Goal: Task Accomplishment & Management: Use online tool/utility

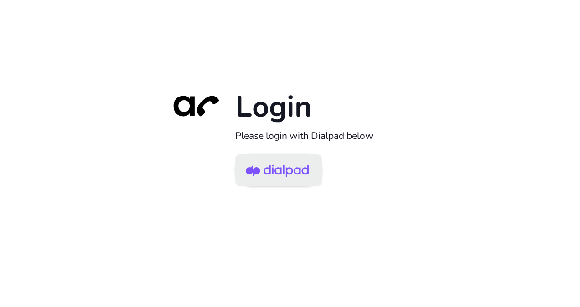
click at [293, 166] on img at bounding box center [277, 171] width 63 height 30
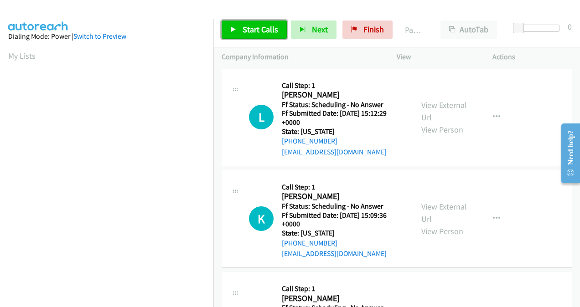
click at [266, 28] on span "Start Calls" at bounding box center [261, 29] width 36 height 10
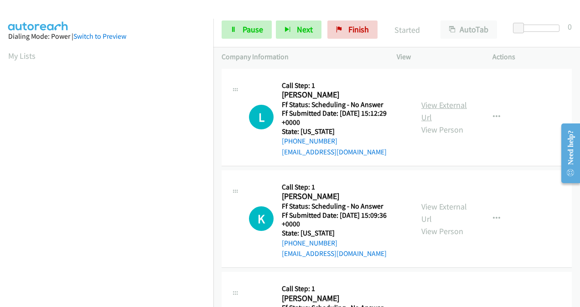
click at [429, 109] on link "View External Url" at bounding box center [445, 111] width 46 height 23
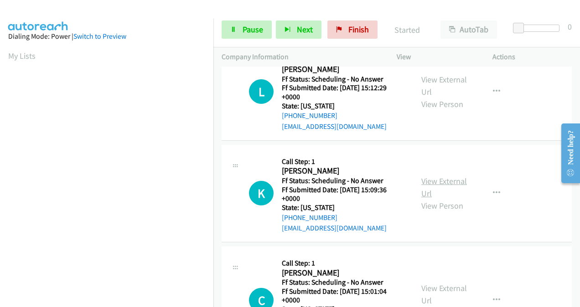
scroll to position [46, 0]
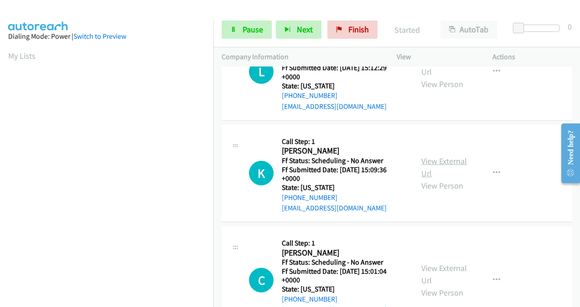
click at [424, 161] on link "View External Url" at bounding box center [445, 167] width 46 height 23
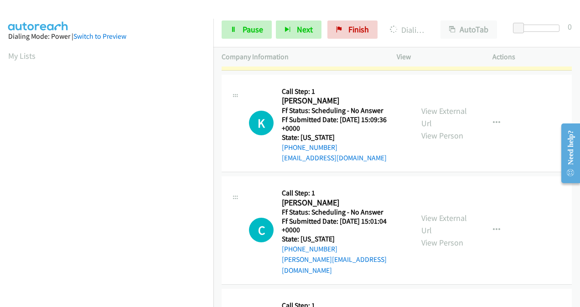
scroll to position [137, 0]
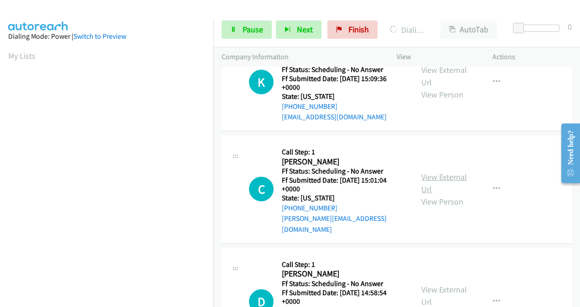
click at [428, 174] on link "View External Url" at bounding box center [445, 183] width 46 height 23
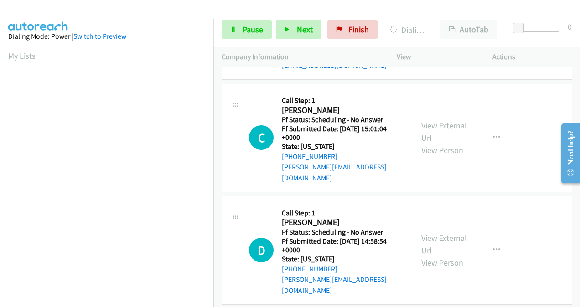
scroll to position [228, 0]
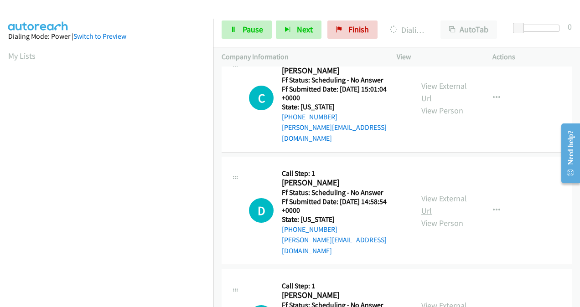
click at [425, 193] on link "View External Url" at bounding box center [445, 204] width 46 height 23
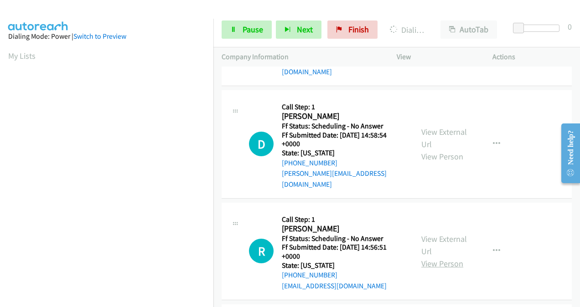
scroll to position [319, 0]
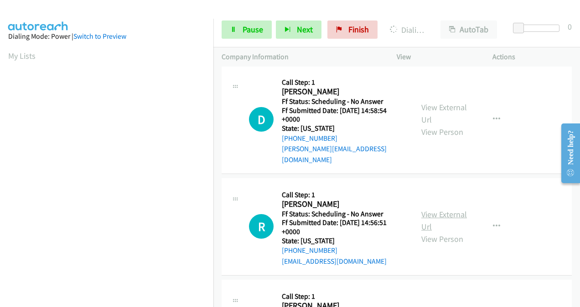
click at [425, 209] on link "View External Url" at bounding box center [445, 220] width 46 height 23
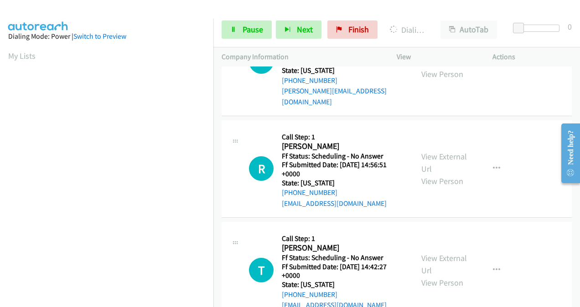
scroll to position [411, 0]
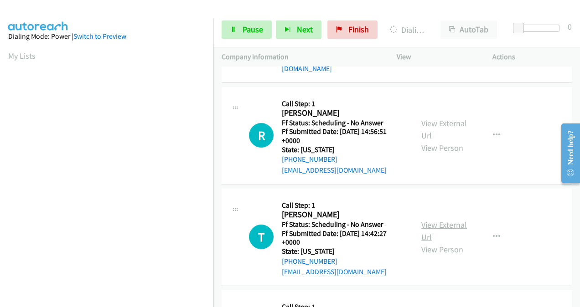
click at [429, 220] on link "View External Url" at bounding box center [445, 231] width 46 height 23
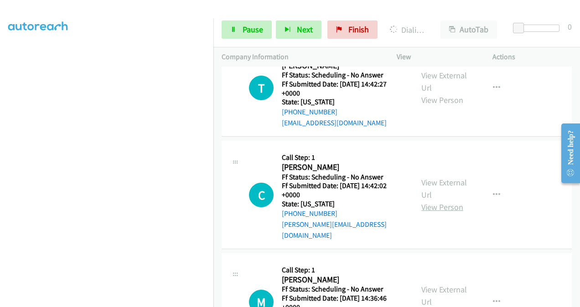
scroll to position [639, 0]
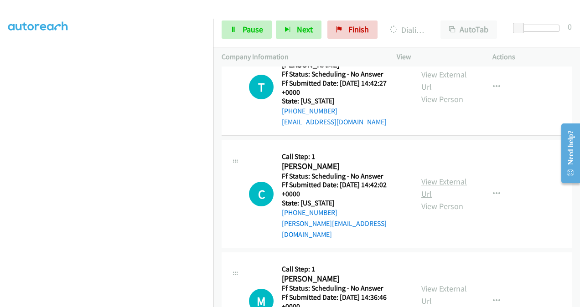
click at [424, 177] on link "View External Url" at bounding box center [445, 188] width 46 height 23
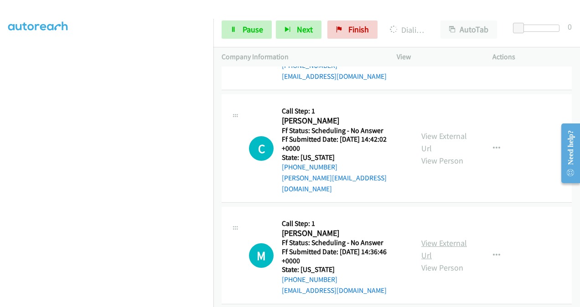
click at [424, 238] on link "View External Url" at bounding box center [445, 249] width 46 height 23
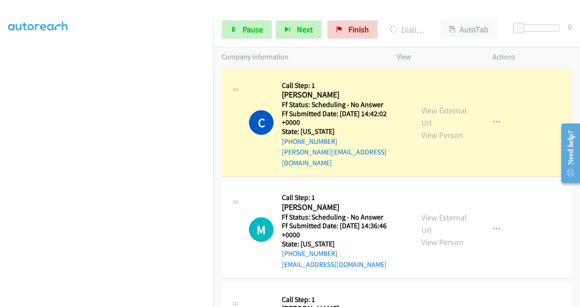
scroll to position [840, 0]
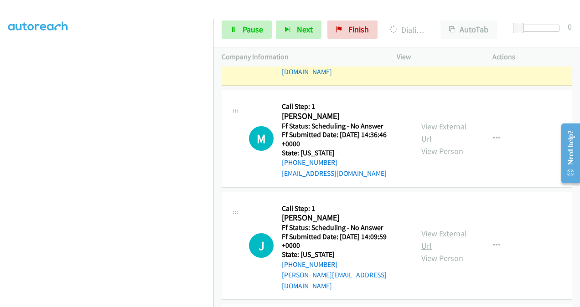
click at [424, 229] on link "View External Url" at bounding box center [445, 240] width 46 height 23
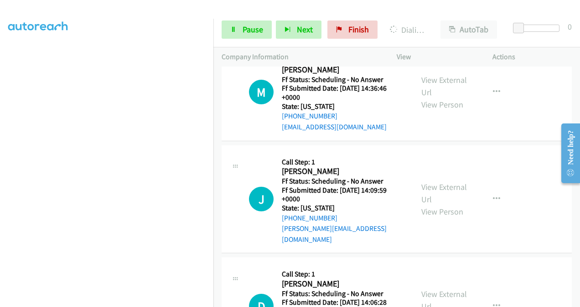
scroll to position [977, 0]
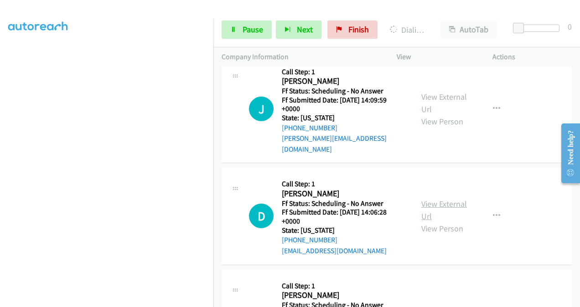
click at [424, 199] on link "View External Url" at bounding box center [445, 210] width 46 height 23
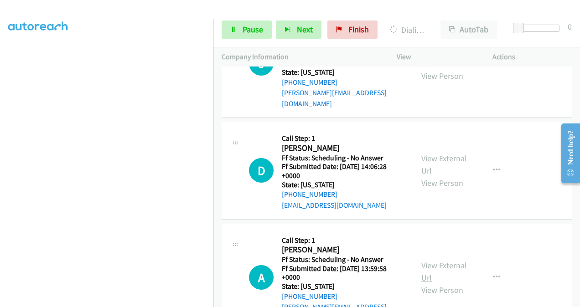
click at [425, 260] on link "View External Url" at bounding box center [445, 271] width 46 height 23
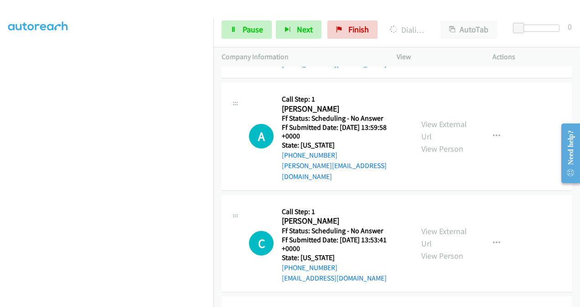
scroll to position [1205, 0]
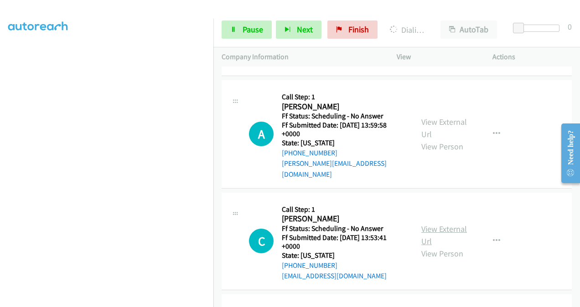
click at [428, 224] on link "View External Url" at bounding box center [445, 235] width 46 height 23
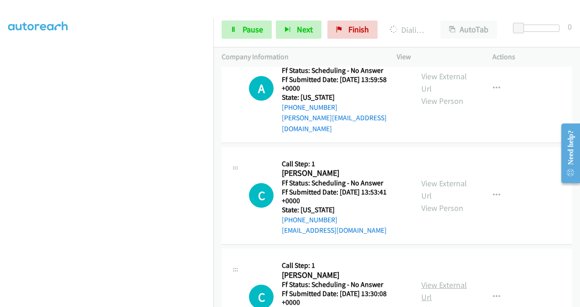
click at [422, 280] on link "View External Url" at bounding box center [445, 291] width 46 height 23
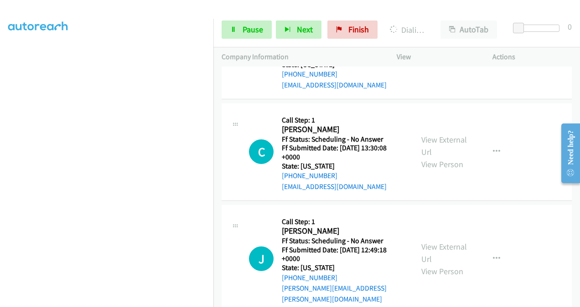
scroll to position [1452, 0]
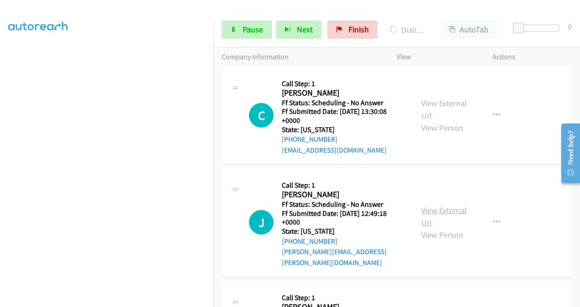
click at [422, 205] on link "View External Url" at bounding box center [445, 216] width 46 height 23
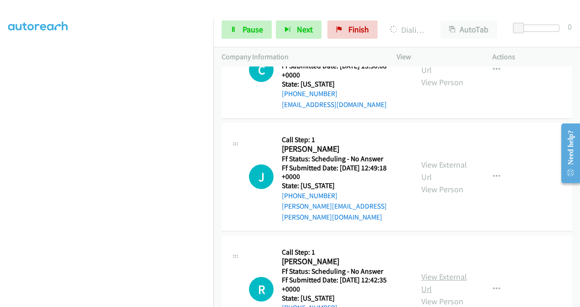
click at [427, 272] on link "View External Url" at bounding box center [445, 283] width 46 height 23
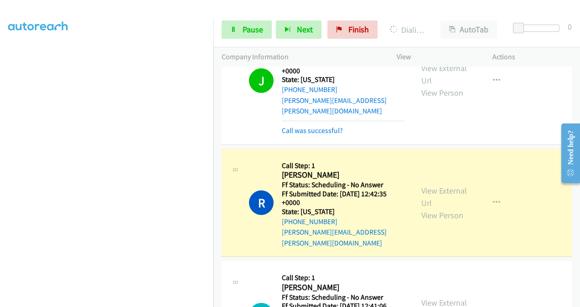
scroll to position [1726, 0]
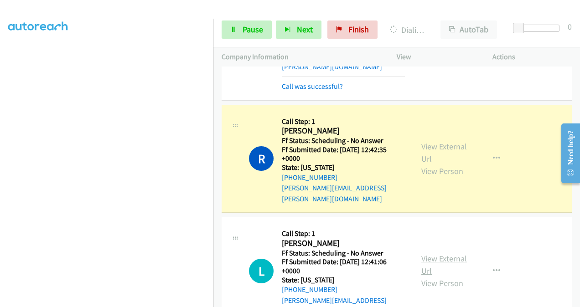
click at [426, 254] on link "View External Url" at bounding box center [445, 265] width 46 height 23
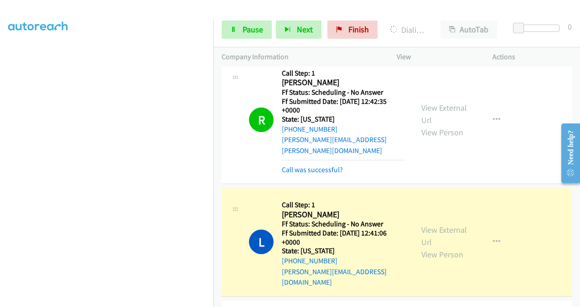
scroll to position [1863, 0]
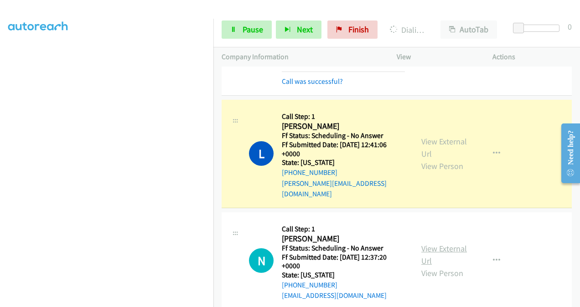
click at [429, 244] on link "View External Url" at bounding box center [445, 255] width 46 height 23
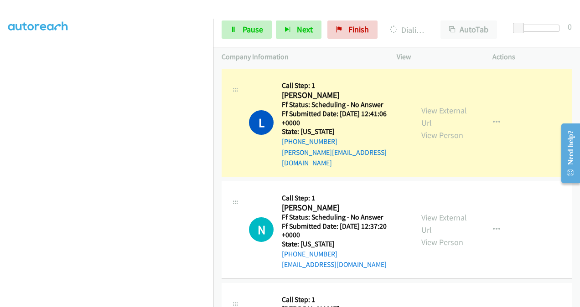
scroll to position [1909, 0]
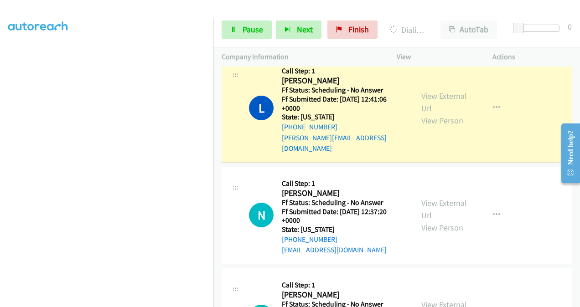
click at [427, 300] on link "View External Url" at bounding box center [445, 311] width 46 height 23
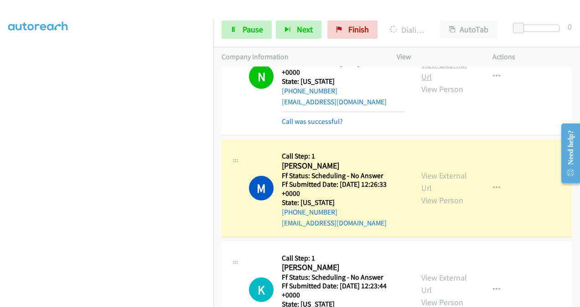
scroll to position [2091, 0]
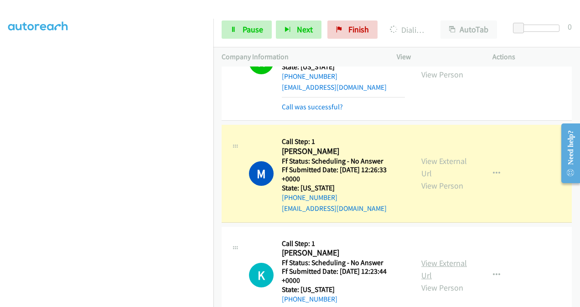
click at [424, 258] on link "View External Url" at bounding box center [445, 269] width 46 height 23
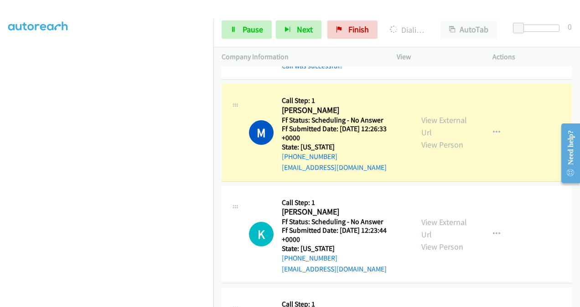
scroll to position [2182, 0]
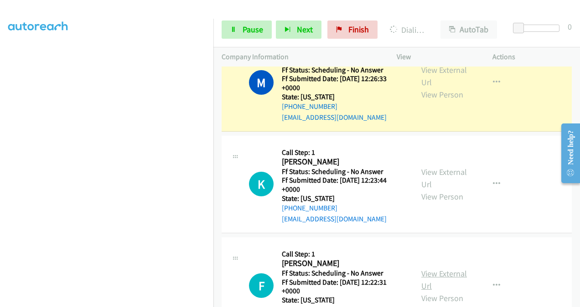
click at [422, 269] on link "View External Url" at bounding box center [445, 280] width 46 height 23
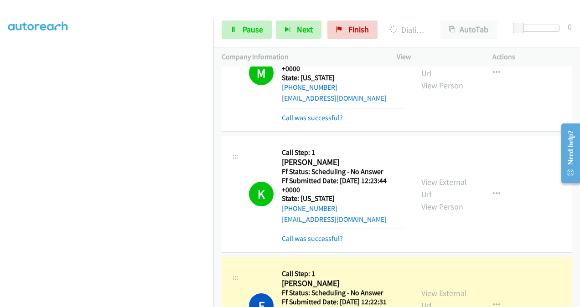
scroll to position [2293, 0]
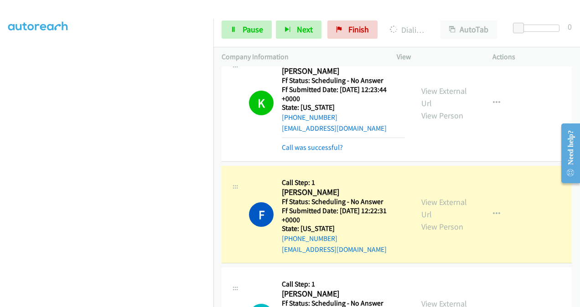
click at [426, 299] on link "View External Url" at bounding box center [445, 310] width 46 height 23
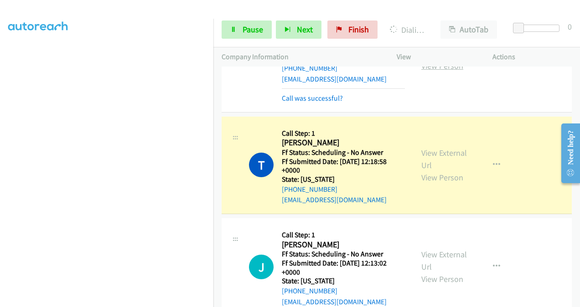
scroll to position [2475, 0]
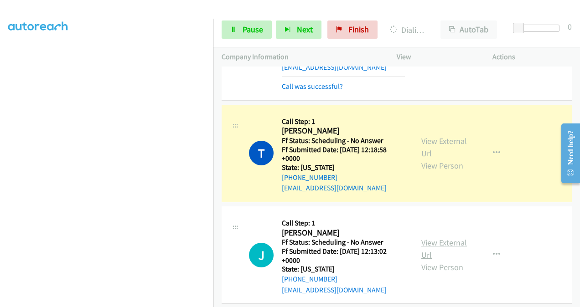
click at [427, 238] on link "View External Url" at bounding box center [445, 249] width 46 height 23
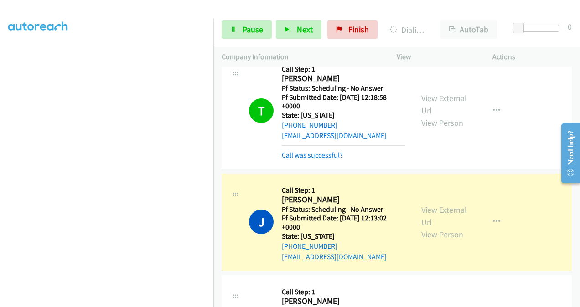
scroll to position [2576, 0]
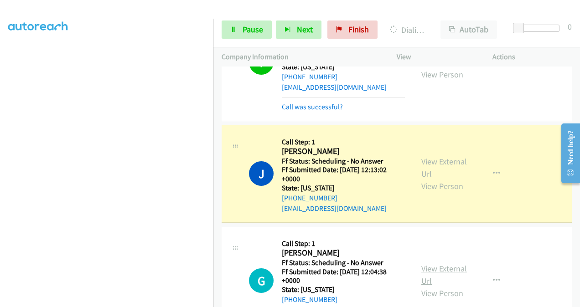
click at [422, 264] on link "View External Url" at bounding box center [445, 275] width 46 height 23
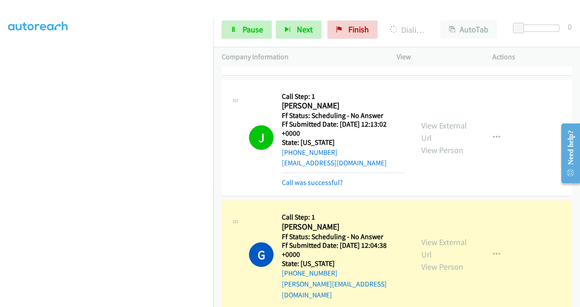
scroll to position [2667, 0]
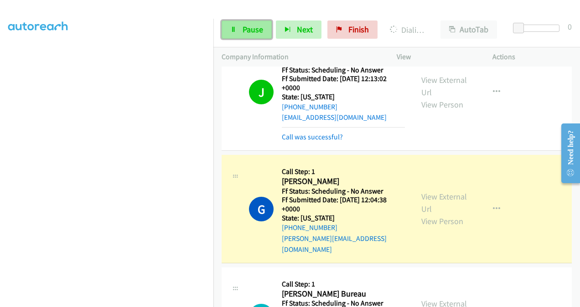
click at [255, 28] on span "Pause" at bounding box center [253, 29] width 21 height 10
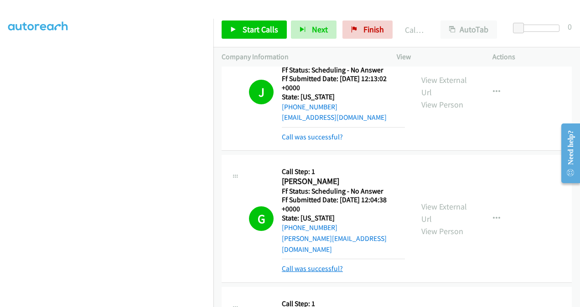
click at [313, 265] on link "Call was successful?" at bounding box center [312, 269] width 61 height 9
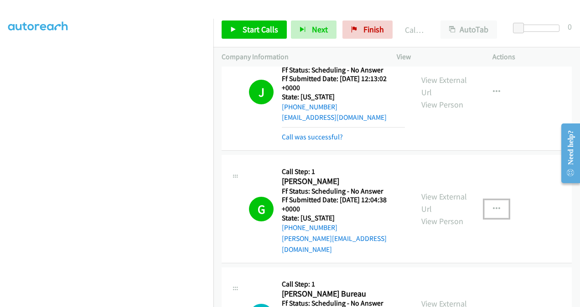
click at [493, 206] on icon "button" at bounding box center [496, 209] width 7 height 7
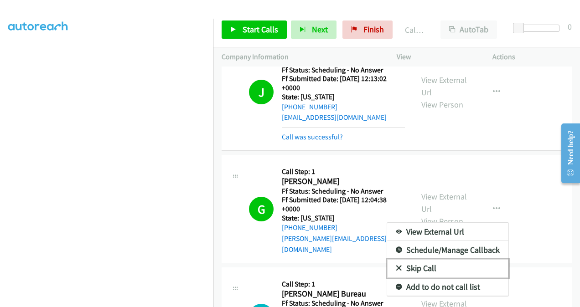
click at [425, 260] on link "Skip Call" at bounding box center [447, 269] width 121 height 18
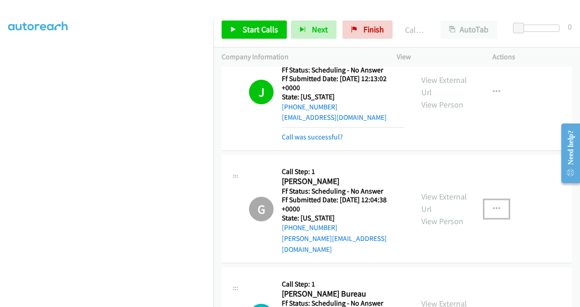
click at [494, 206] on icon "button" at bounding box center [496, 209] width 7 height 7
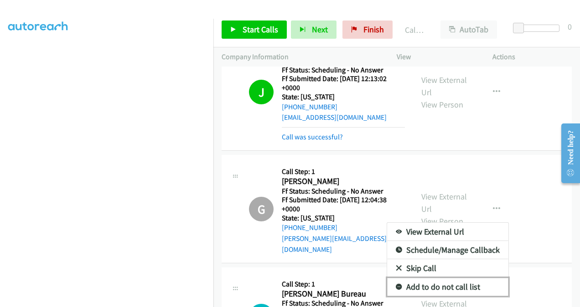
click at [454, 278] on link "Add to do not call list" at bounding box center [447, 287] width 121 height 18
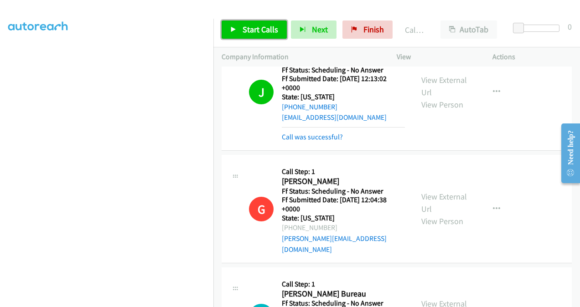
click at [251, 25] on span "Start Calls" at bounding box center [261, 29] width 36 height 10
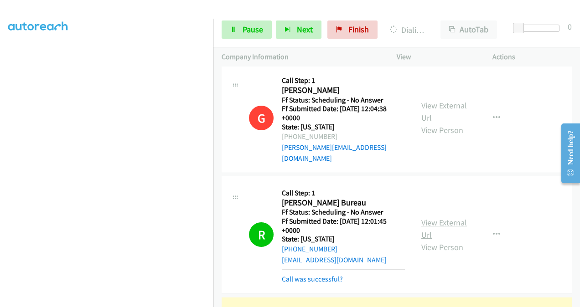
scroll to position [2804, 0]
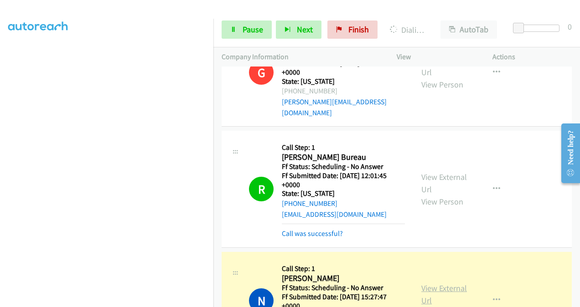
click at [427, 283] on link "View External Url" at bounding box center [445, 294] width 46 height 23
click at [252, 31] on span "Pause" at bounding box center [253, 29] width 21 height 10
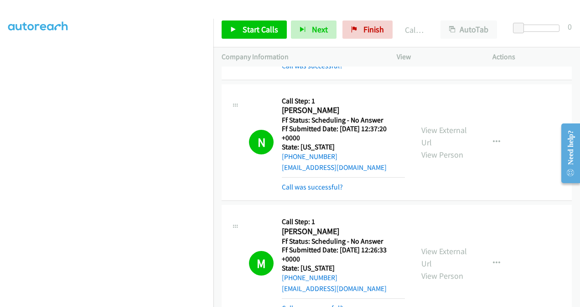
scroll to position [1983, 0]
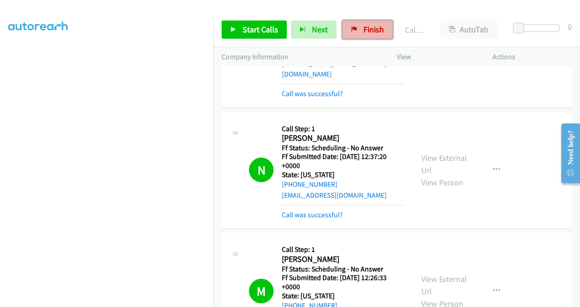
click at [364, 29] on span "Finish" at bounding box center [374, 29] width 21 height 10
